Goal: Information Seeking & Learning: Find specific fact

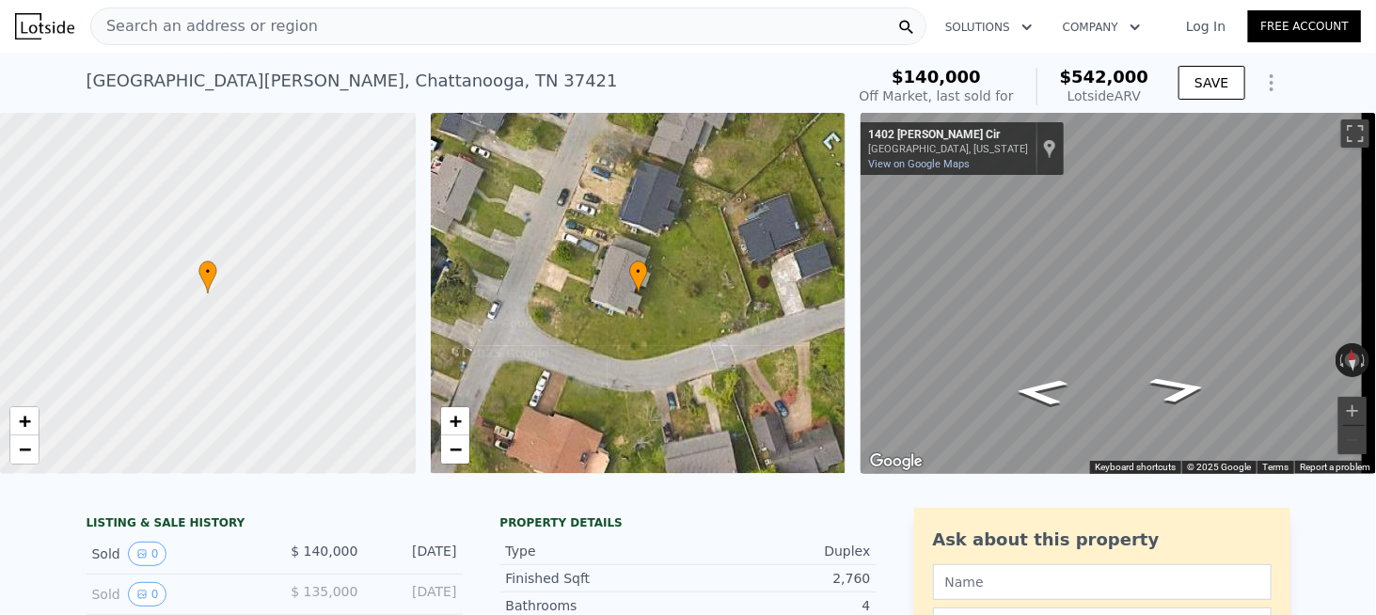
click at [277, 16] on span "Search an address or region" at bounding box center [204, 26] width 227 height 23
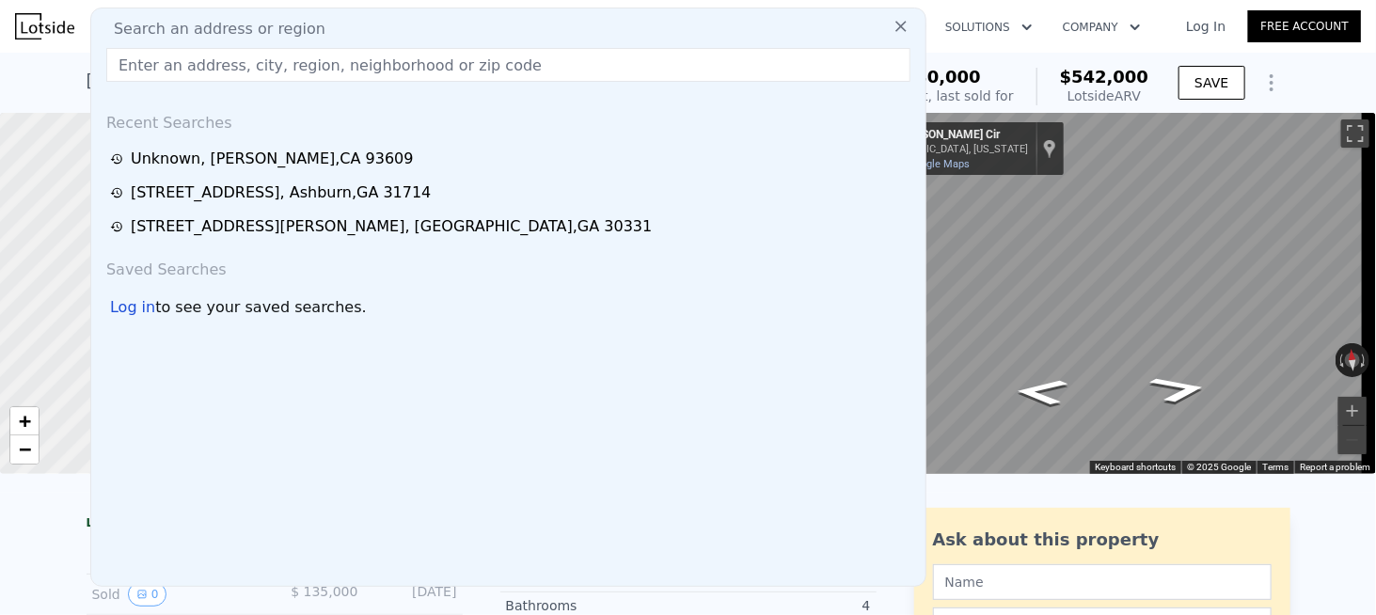
click at [252, 23] on span "Search an address or region" at bounding box center [212, 29] width 227 height 23
click at [231, 56] on input "text" at bounding box center [508, 65] width 804 height 34
paste input "[STREET_ADDRESS]"
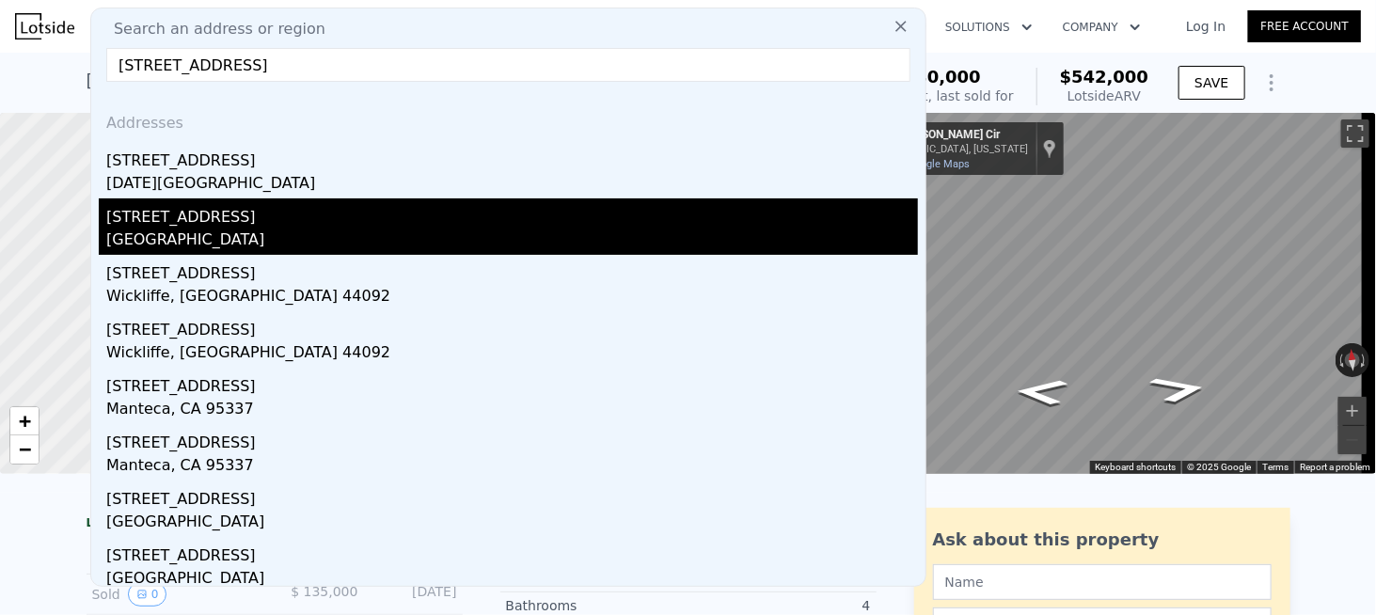
type input "[STREET_ADDRESS]"
click at [245, 222] on div "[STREET_ADDRESS]" at bounding box center [512, 213] width 812 height 30
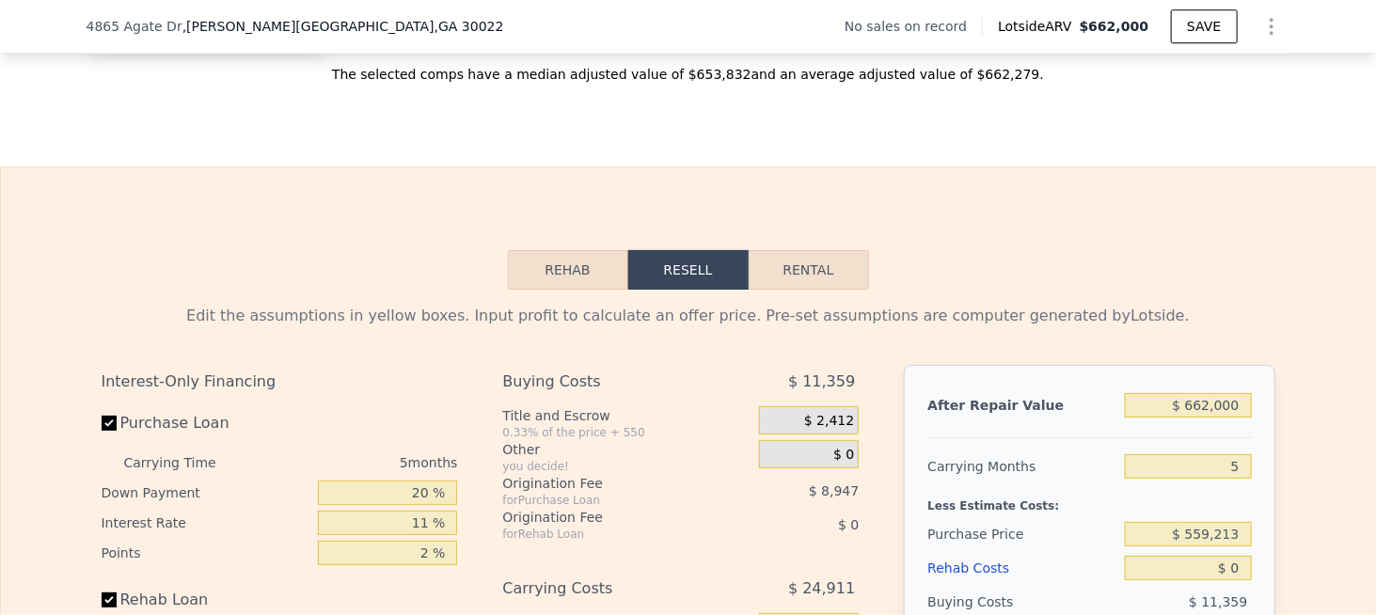
scroll to position [2344, 0]
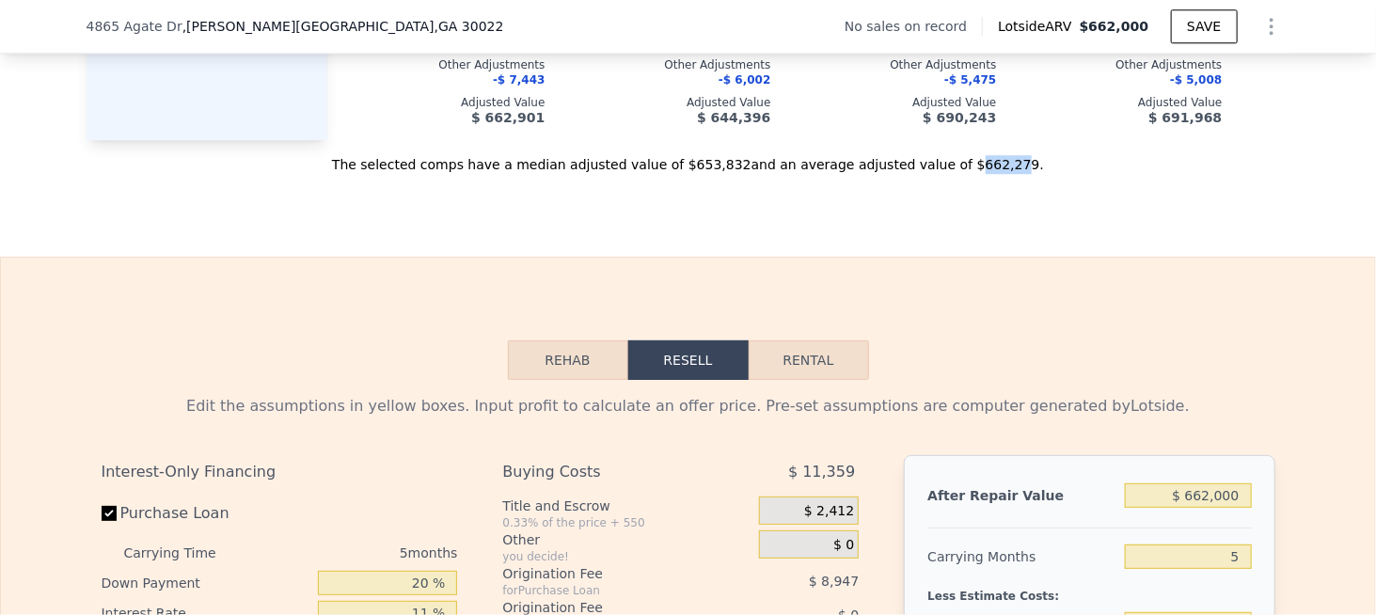
drag, startPoint x: 928, startPoint y: 187, endPoint x: 968, endPoint y: 183, distance: 39.7
click at [968, 174] on div "The selected comps have a median adjusted value of $653,832 and an average adju…" at bounding box center [689, 157] width 1204 height 34
drag, startPoint x: 971, startPoint y: 185, endPoint x: 930, endPoint y: 193, distance: 41.1
click at [930, 174] on div "The selected comps have a median adjusted value of $653,832 and an average adju…" at bounding box center [689, 157] width 1204 height 34
copy div "662,279"
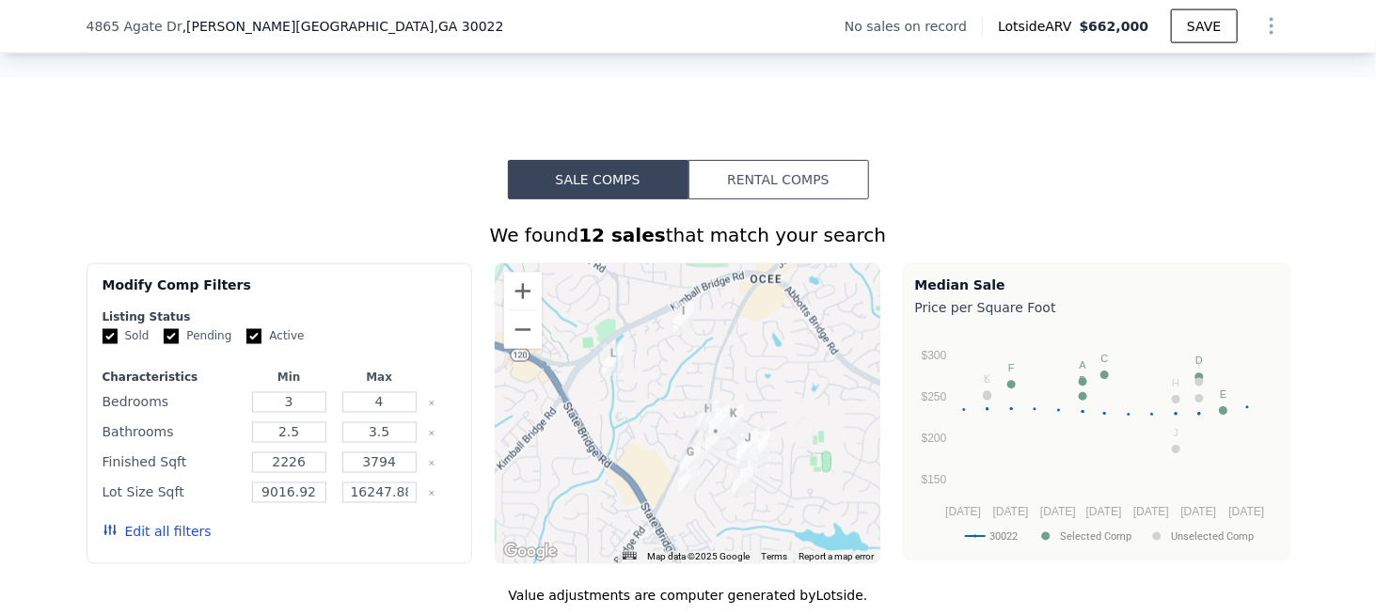
scroll to position [839, 0]
